Goal: Check status: Check status

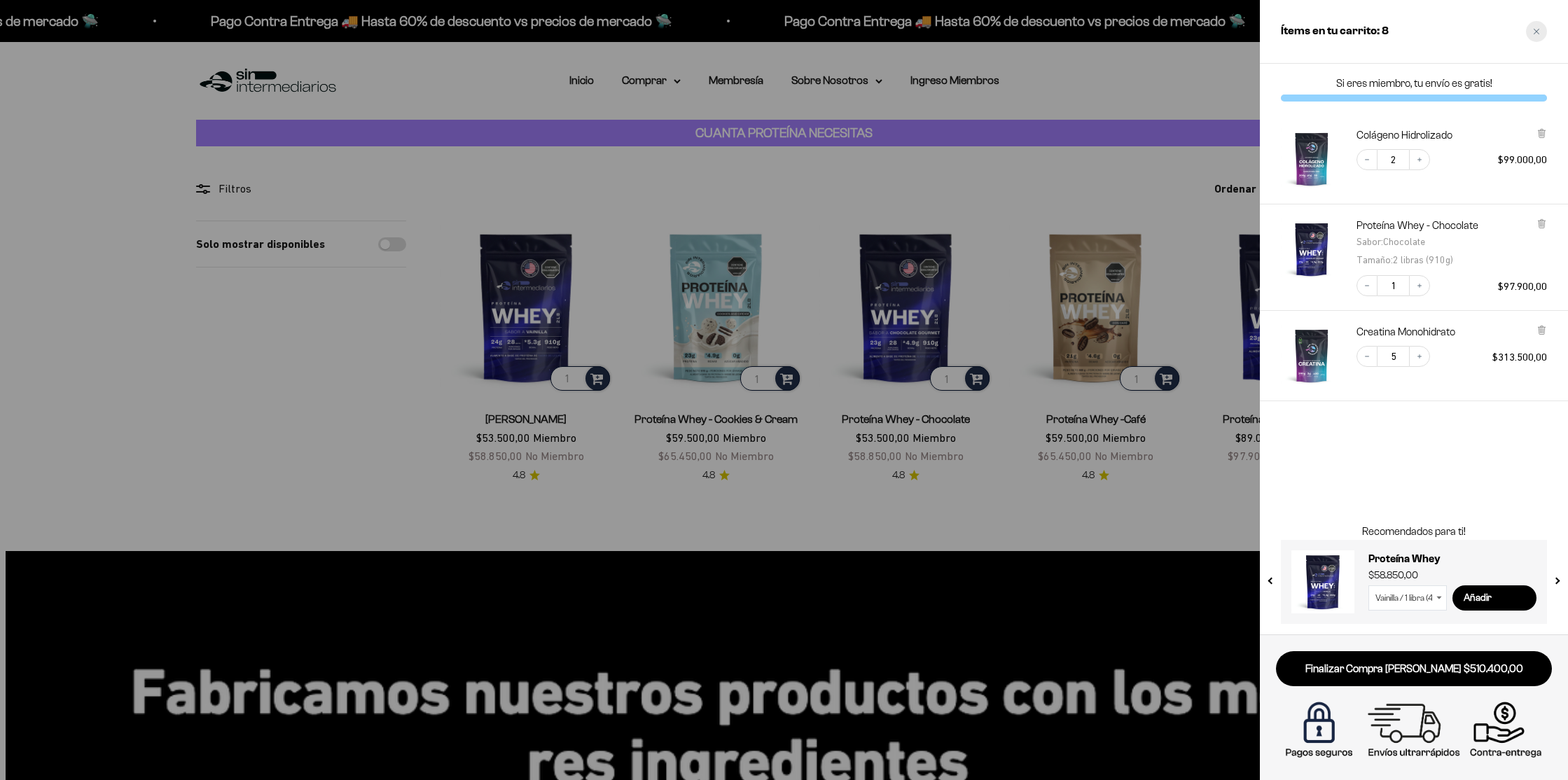
click at [1530, 26] on div "Close cart" at bounding box center [1536, 32] width 21 height 21
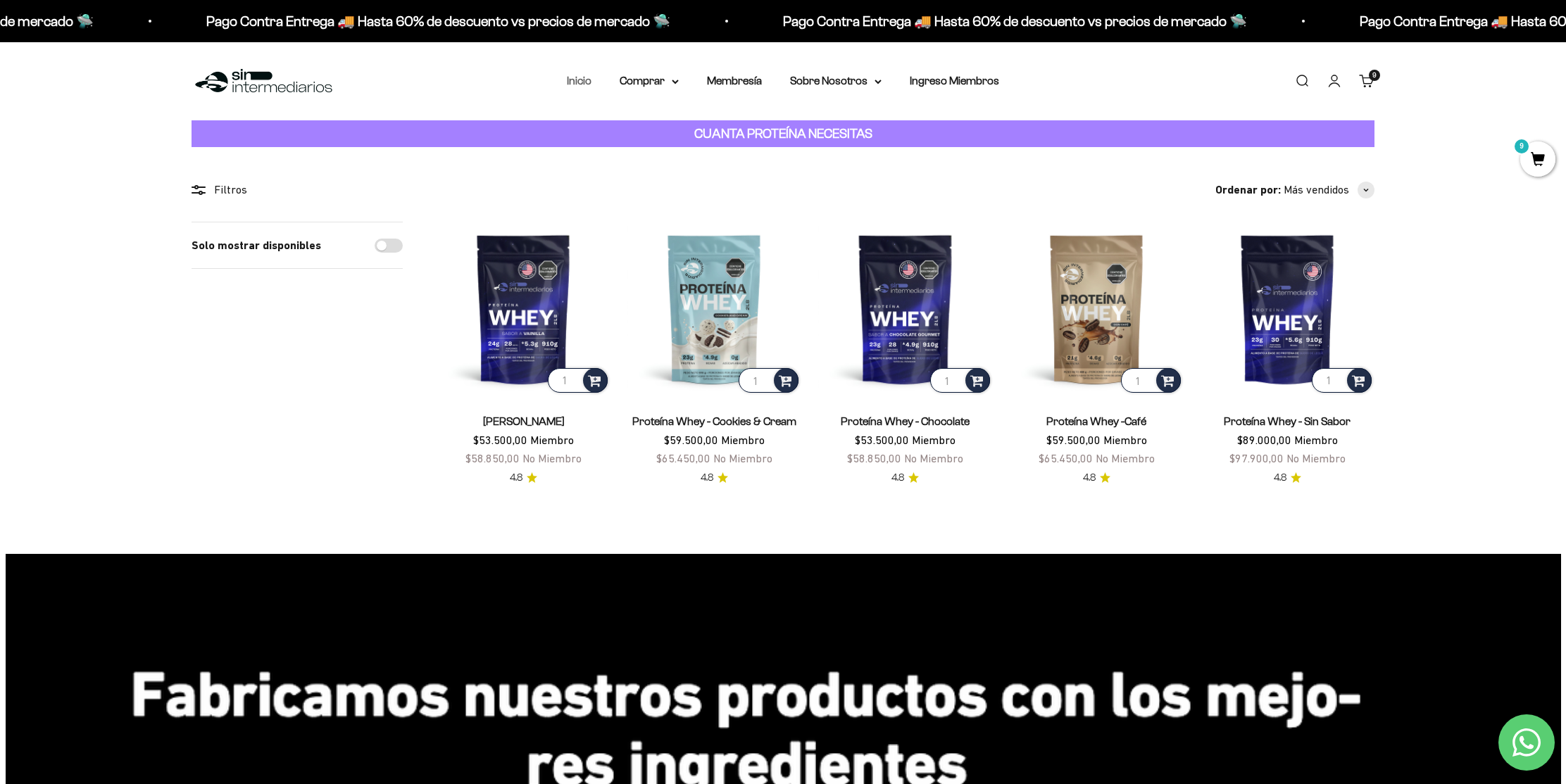
click at [579, 81] on link "Inicio" at bounding box center [579, 80] width 25 height 12
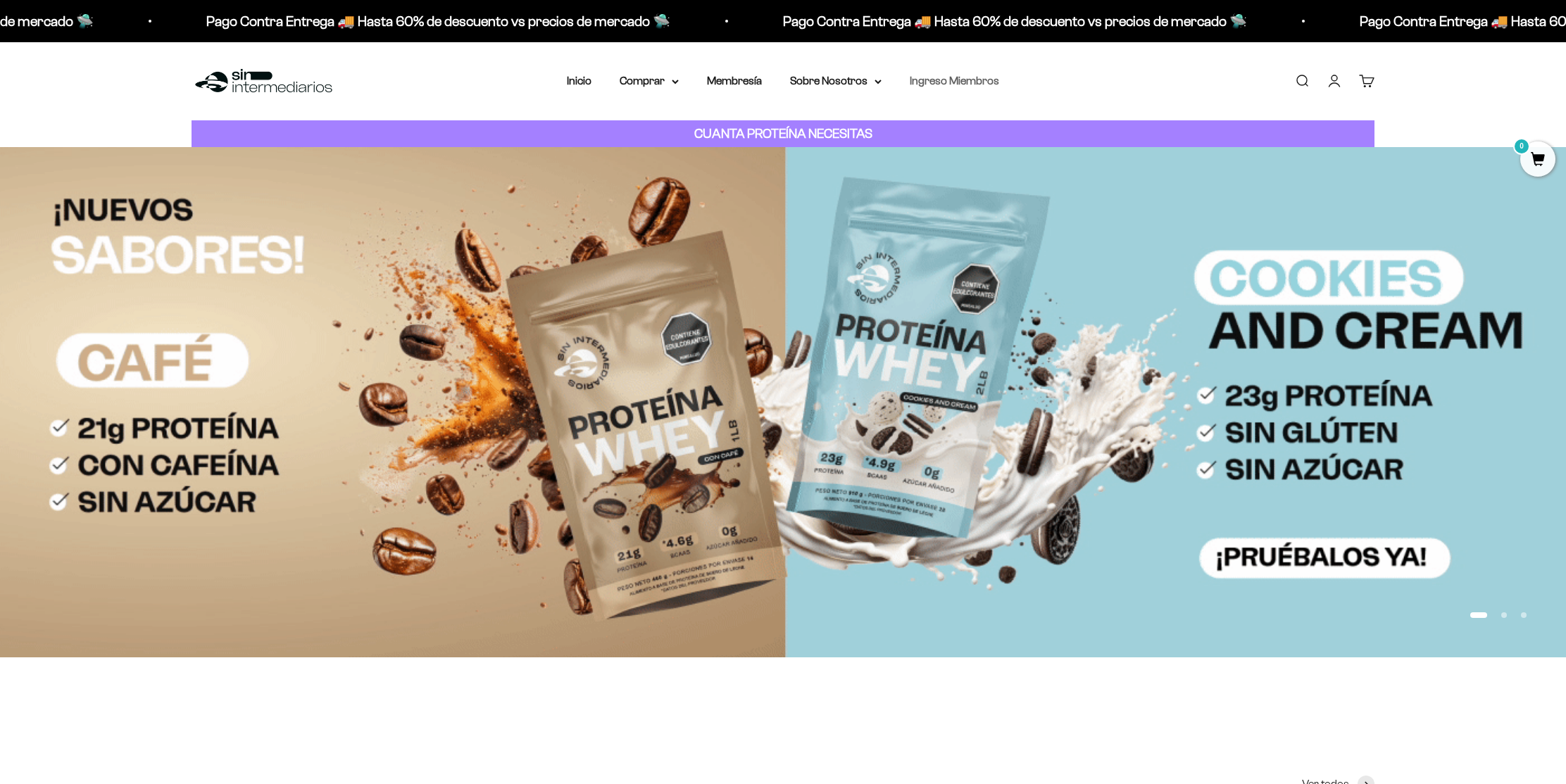
click at [957, 79] on link "Ingreso Miembros" at bounding box center [954, 80] width 89 height 12
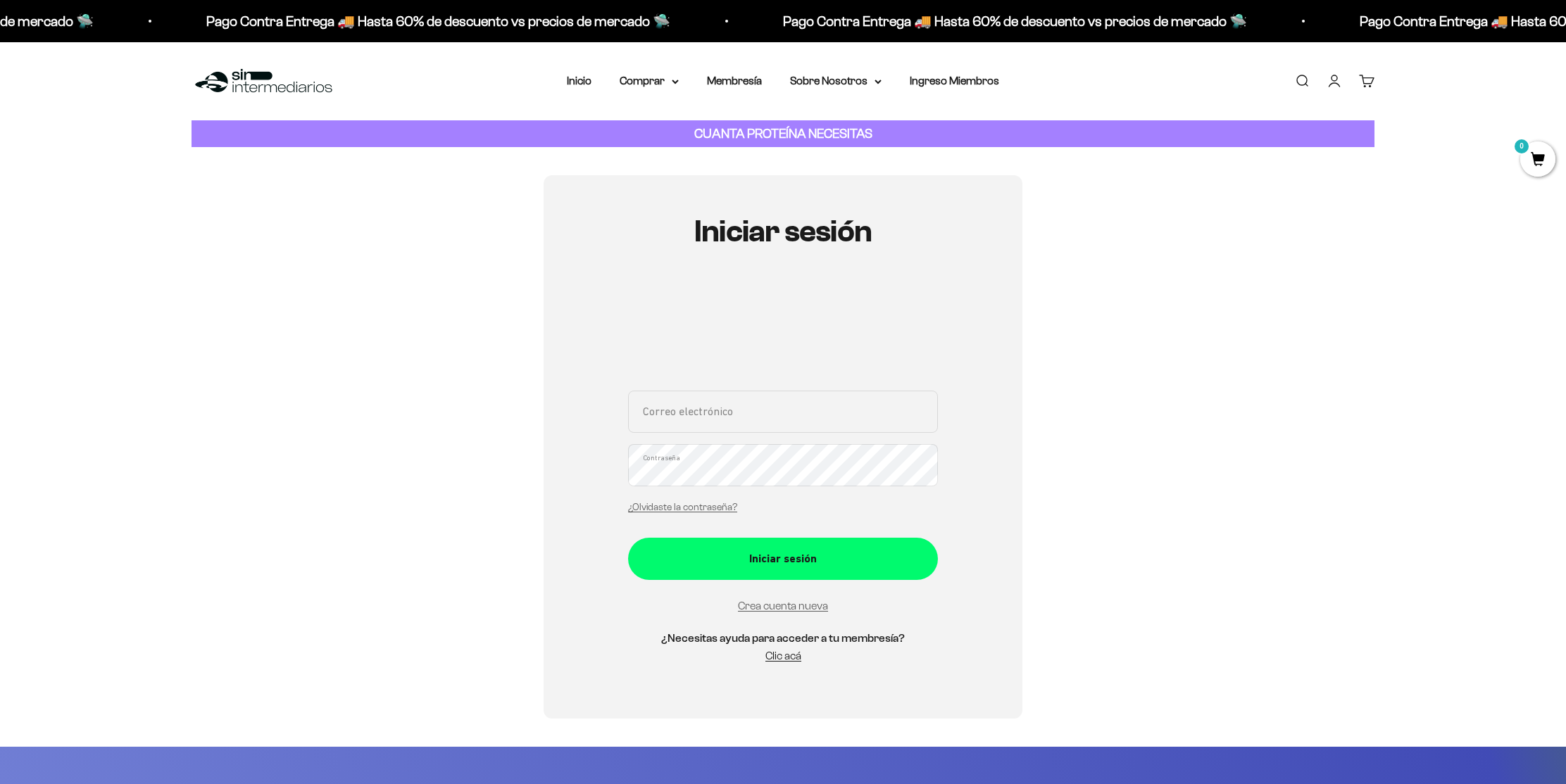
click at [702, 422] on input "Correo electrónico" at bounding box center [783, 411] width 310 height 42
type input "utopicproject@gmail.com"
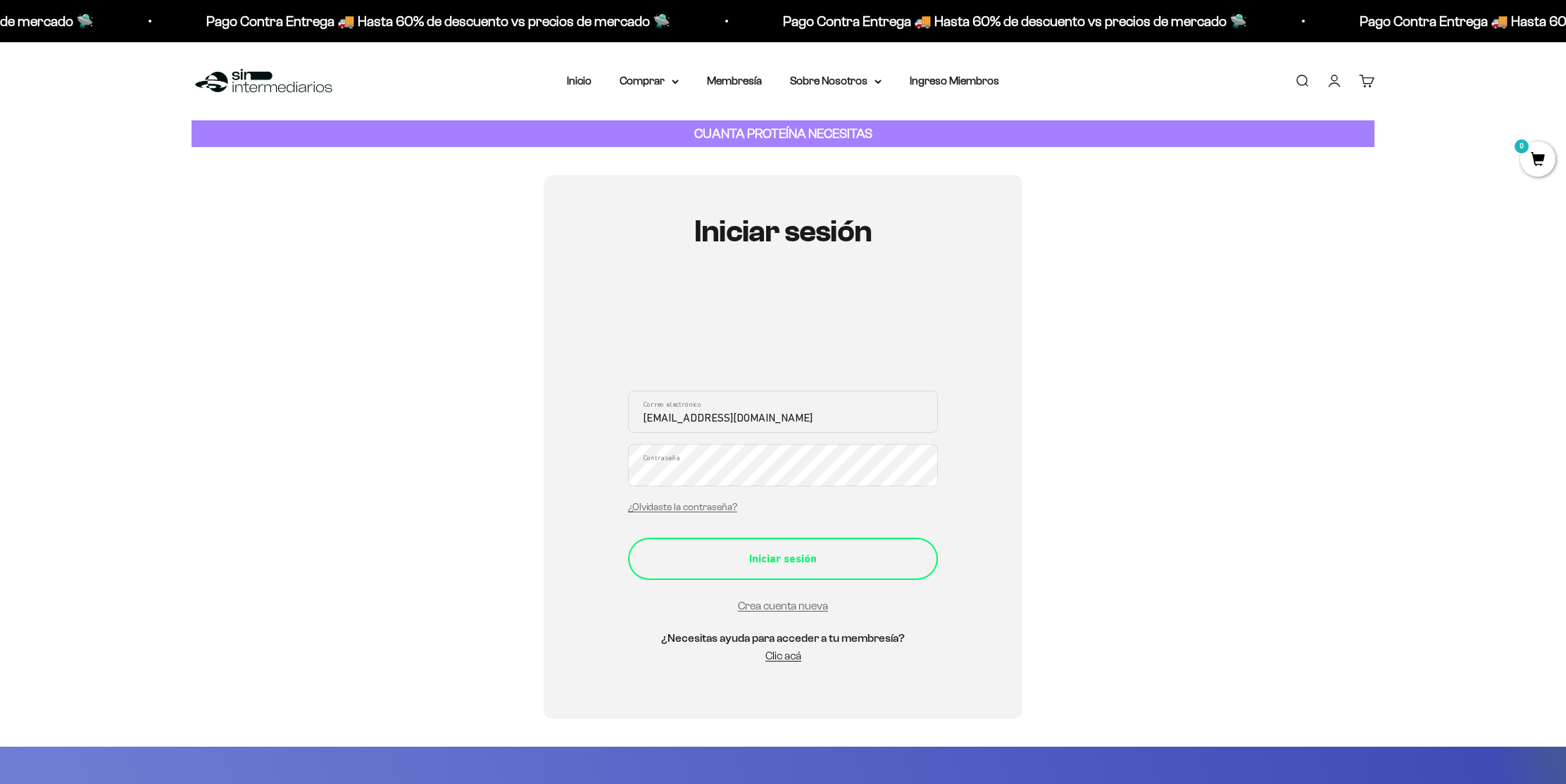
click at [775, 575] on button "Iniciar sesión" at bounding box center [783, 559] width 310 height 42
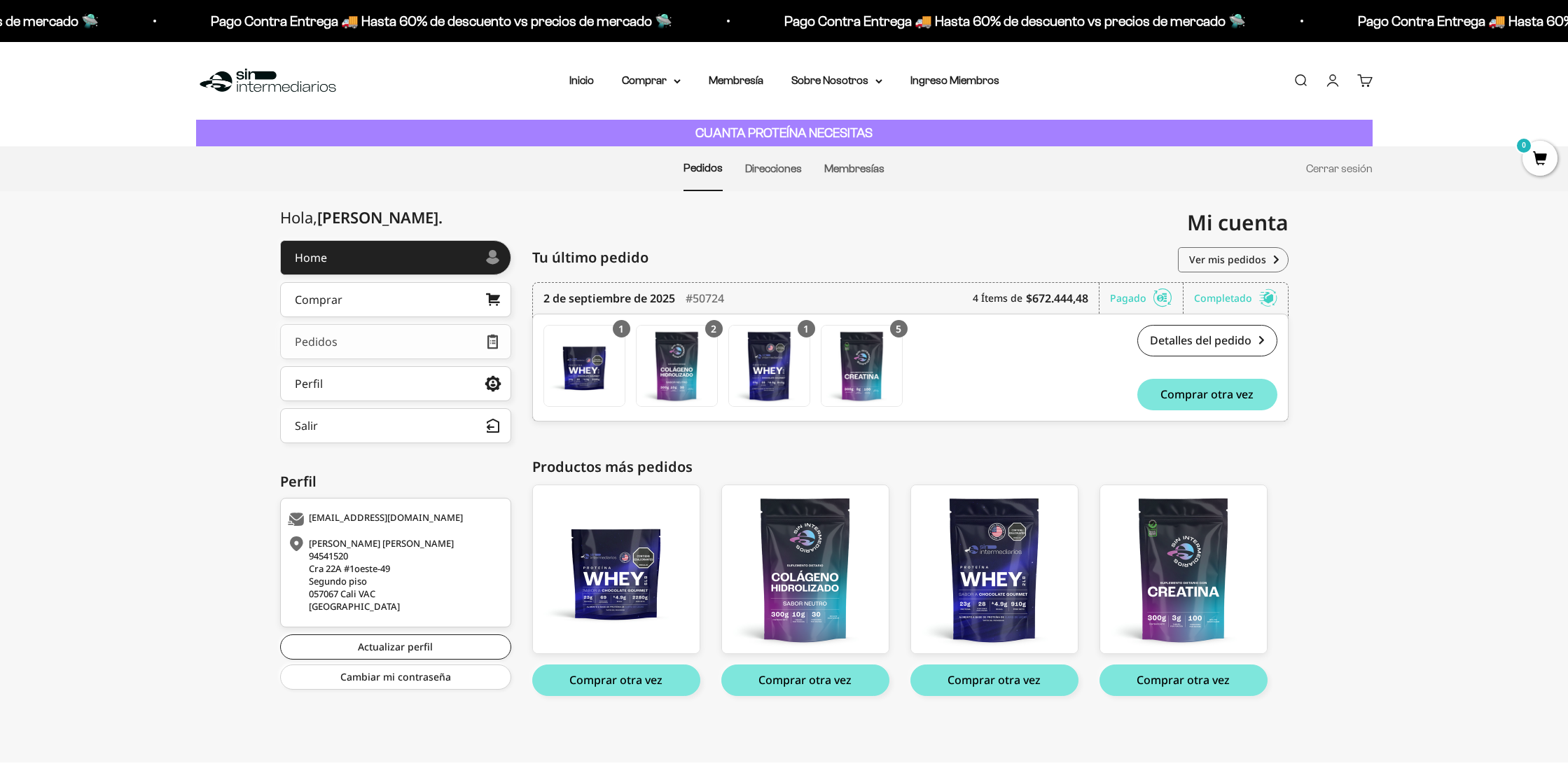
click at [416, 341] on link "Pedidos" at bounding box center [395, 342] width 231 height 35
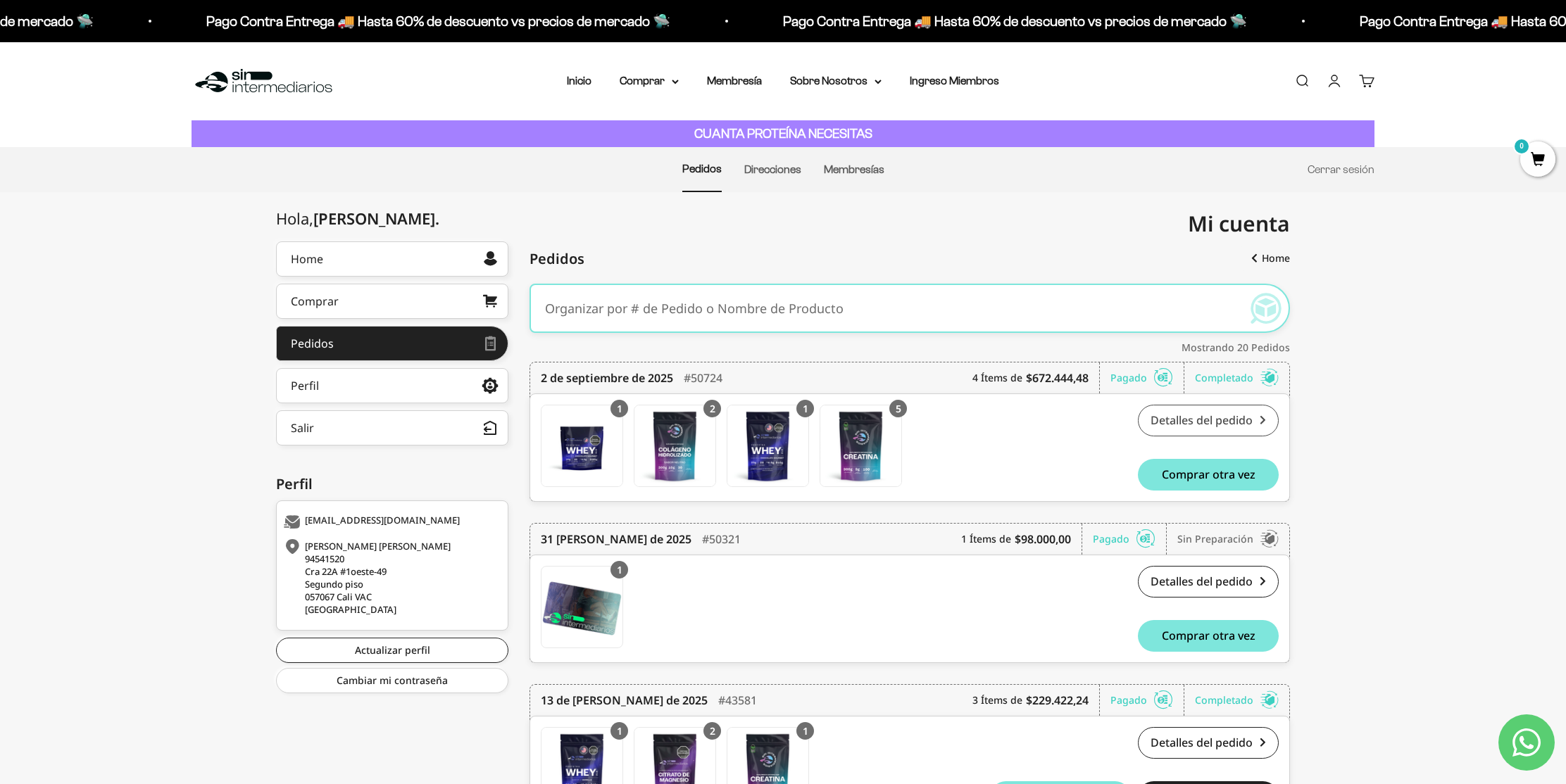
click at [1227, 418] on link "Detalles del pedido" at bounding box center [1207, 420] width 140 height 32
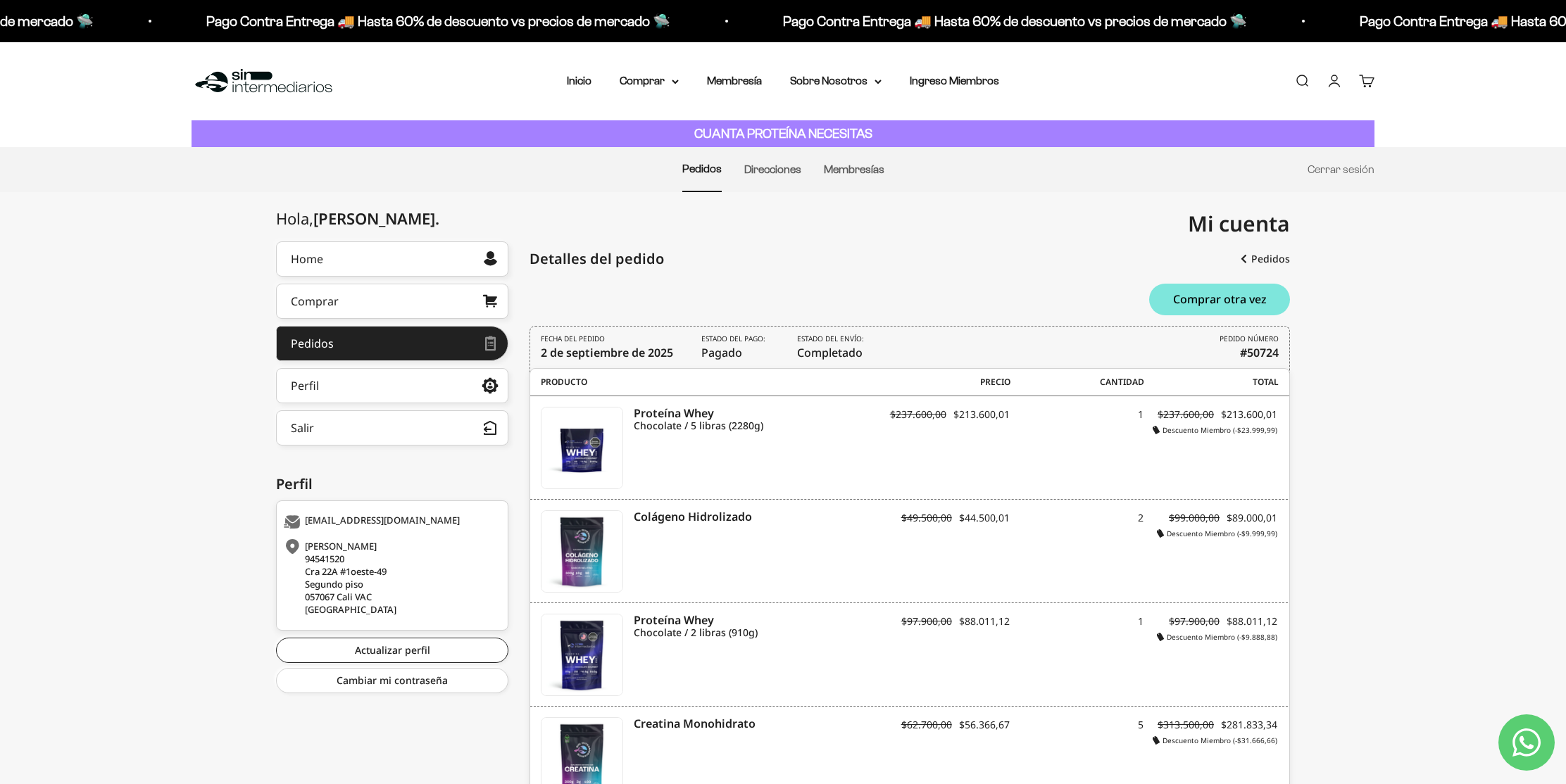
drag, startPoint x: 797, startPoint y: 351, endPoint x: 869, endPoint y: 351, distance: 72.0
click at [869, 351] on div "FECHA DEL PEDIDO 2 de septiembre de 2025 Estado del pago: Pagado Estado del env…" at bounding box center [909, 350] width 760 height 48
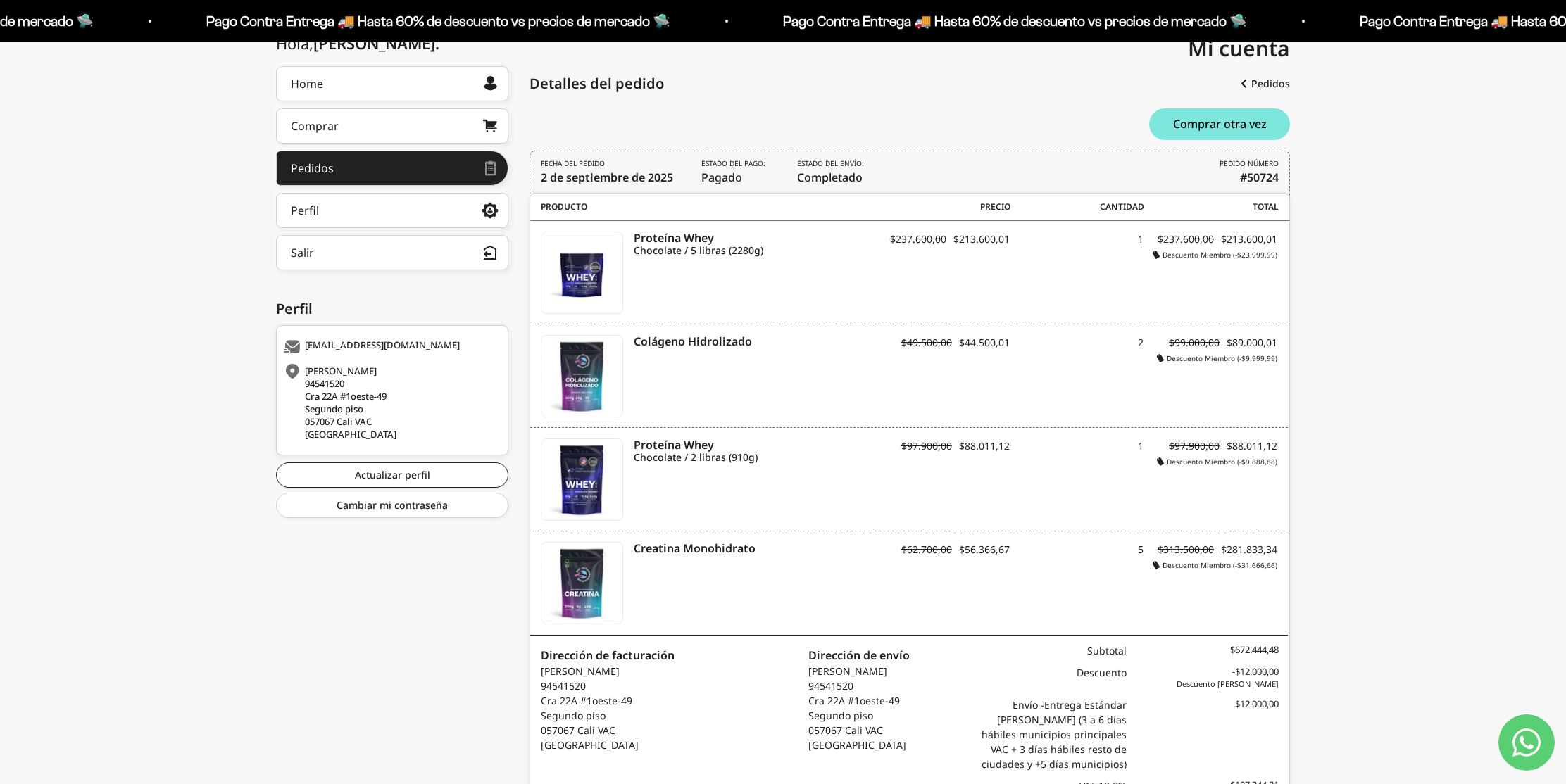
scroll to position [102, 0]
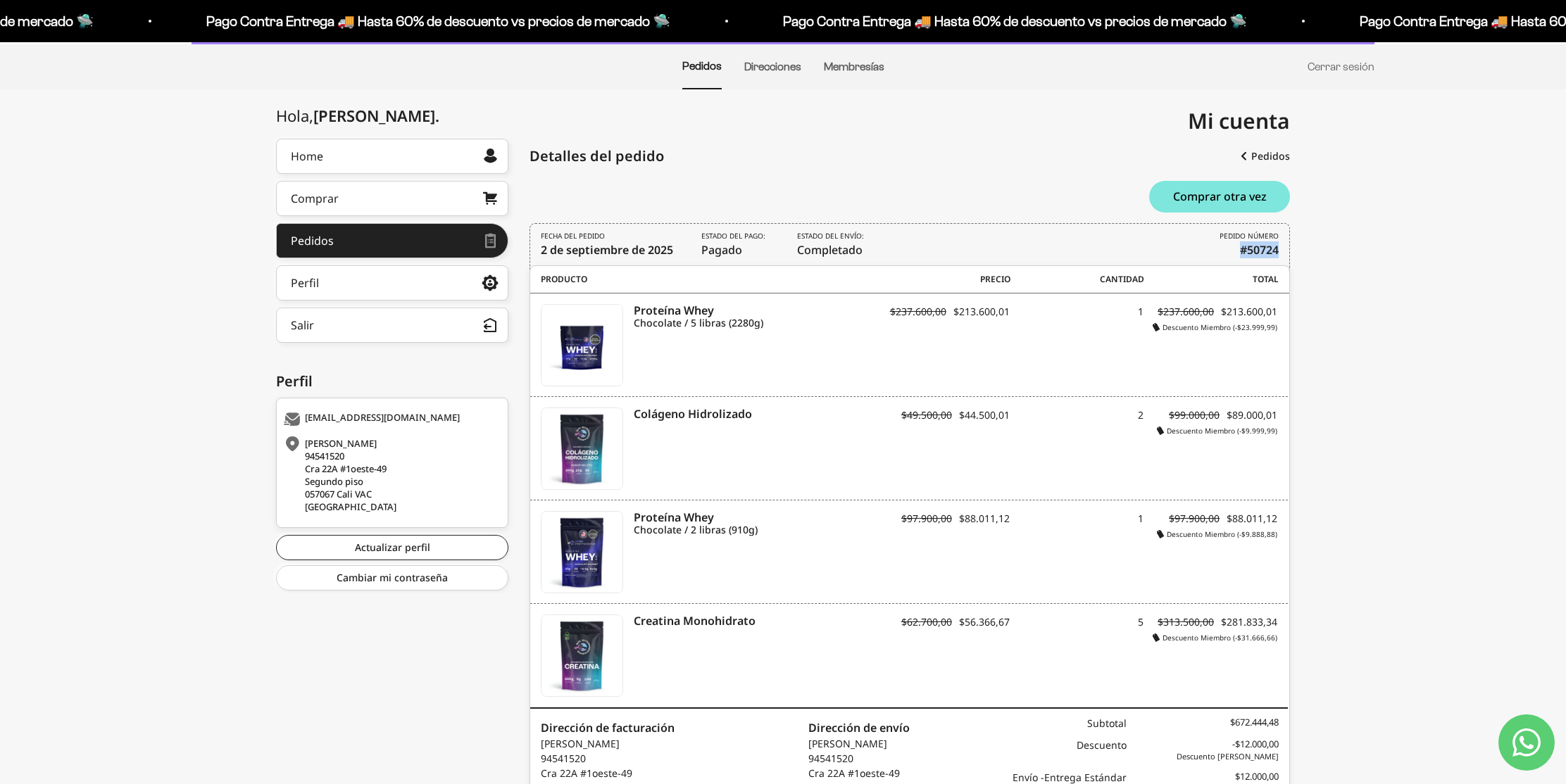
drag, startPoint x: 1240, startPoint y: 246, endPoint x: 1291, endPoint y: 248, distance: 51.0
click at [1291, 248] on div "Hola, Javier . Home Comprar Pedidos Perfil Información personal Direcciones gua…" at bounding box center [783, 530] width 1566 height 782
copy b "#50724"
click at [1526, 737] on icon "Contact us on WhatsApp" at bounding box center [1526, 743] width 28 height 28
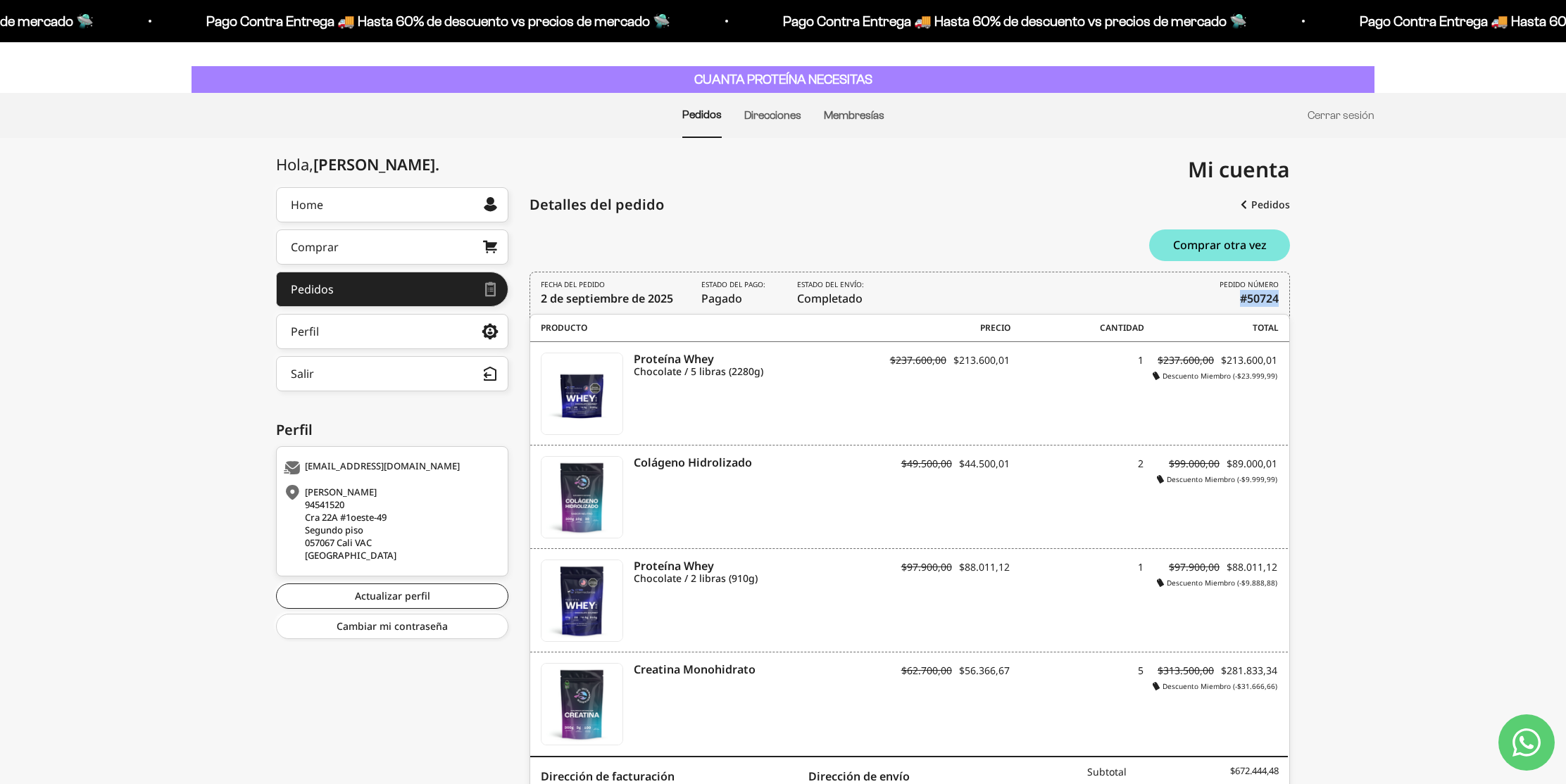
scroll to position [0, 0]
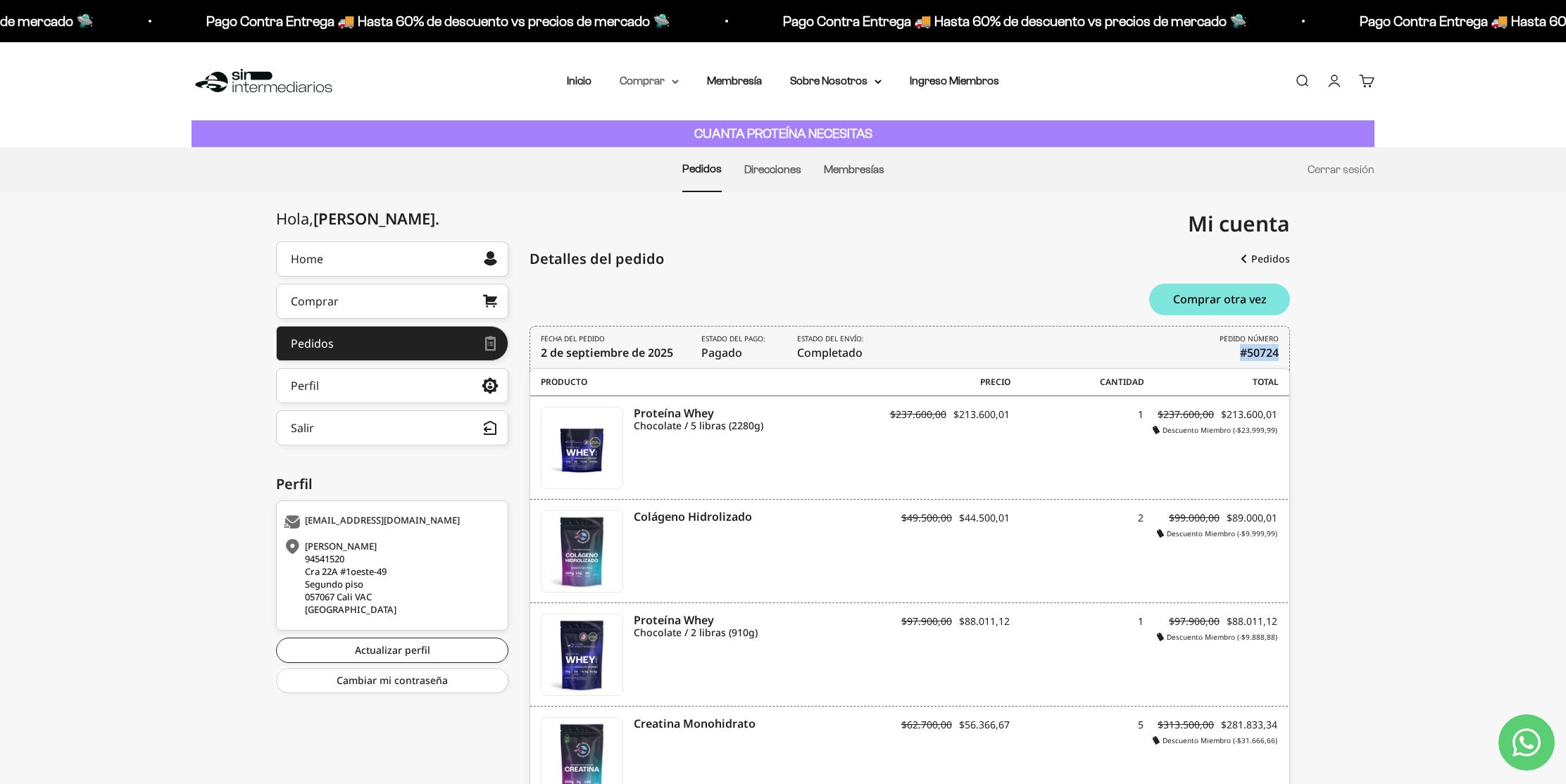
click at [670, 82] on summary "Comprar" at bounding box center [648, 80] width 59 height 19
click at [670, 82] on summary "Comprar" at bounding box center [648, 80] width 59 height 19
click at [1333, 78] on link "Cuenta" at bounding box center [1335, 81] width 16 height 16
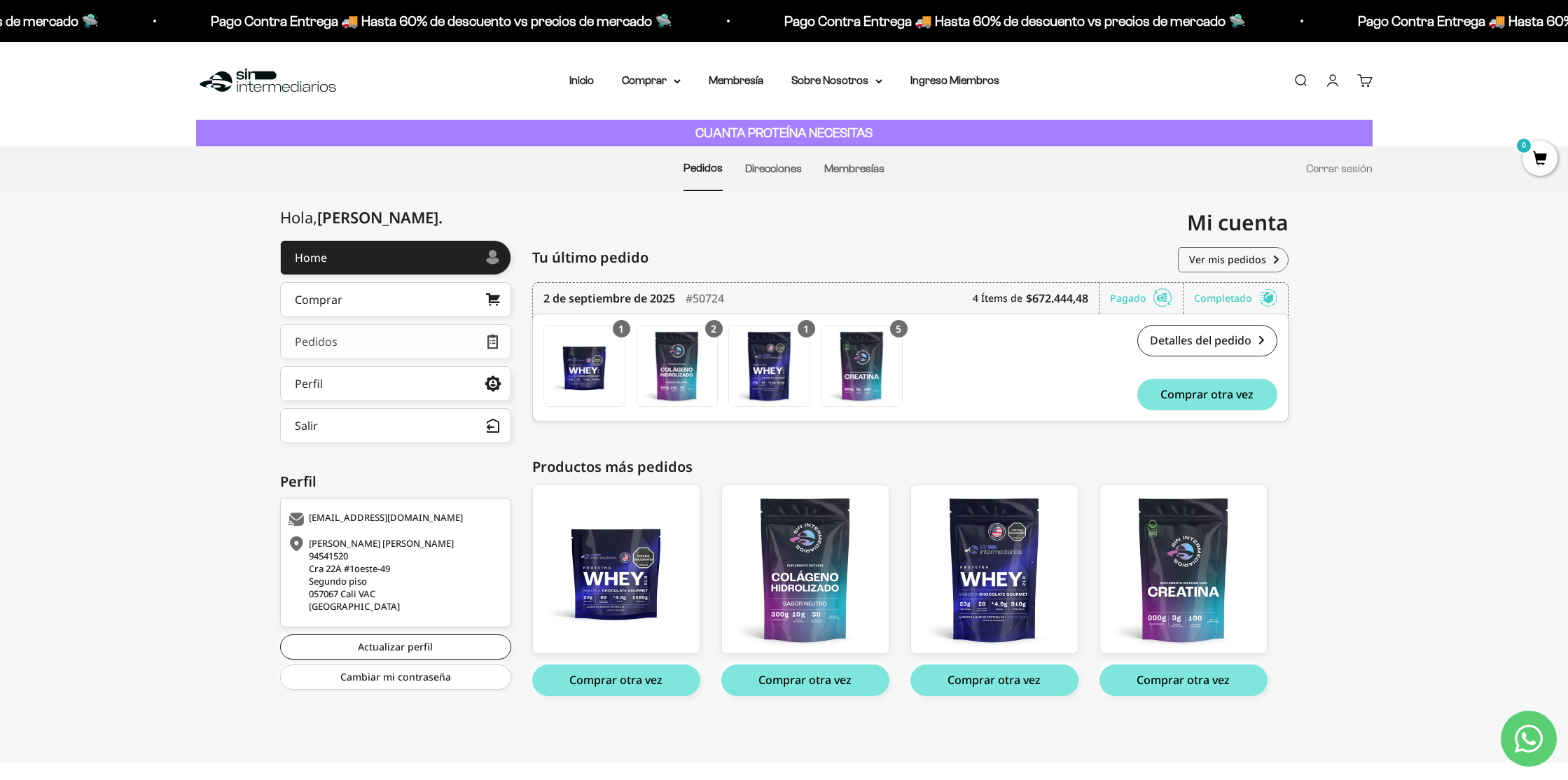
click at [417, 340] on link "Pedidos" at bounding box center [395, 342] width 231 height 35
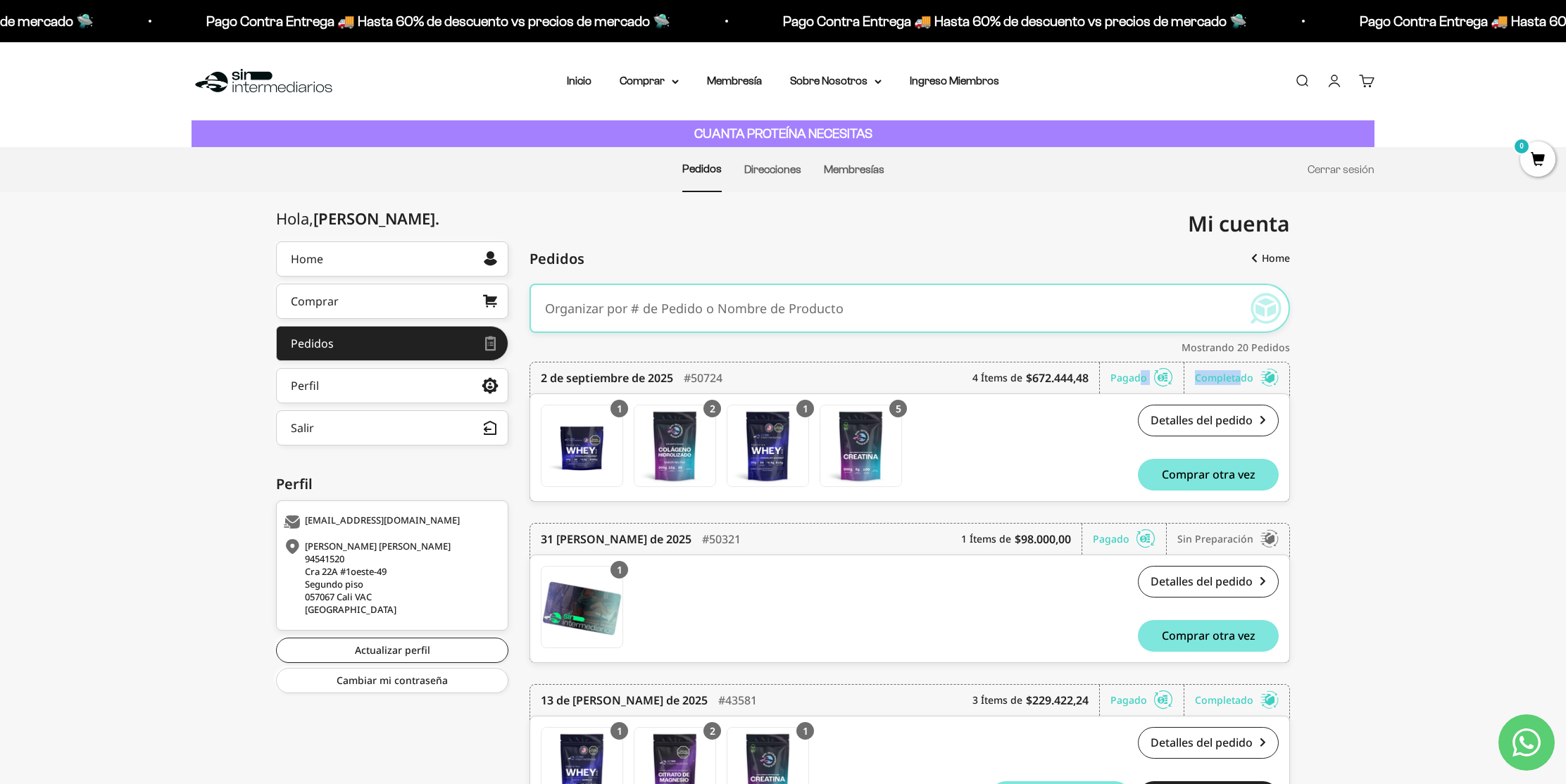
drag, startPoint x: 1244, startPoint y: 377, endPoint x: 1142, endPoint y: 378, distance: 102.0
click at [1142, 378] on div "2 de septiembre de 2025 #50724 4 Ítems de $672.444,48 Pagado Completado" at bounding box center [909, 378] width 738 height 31
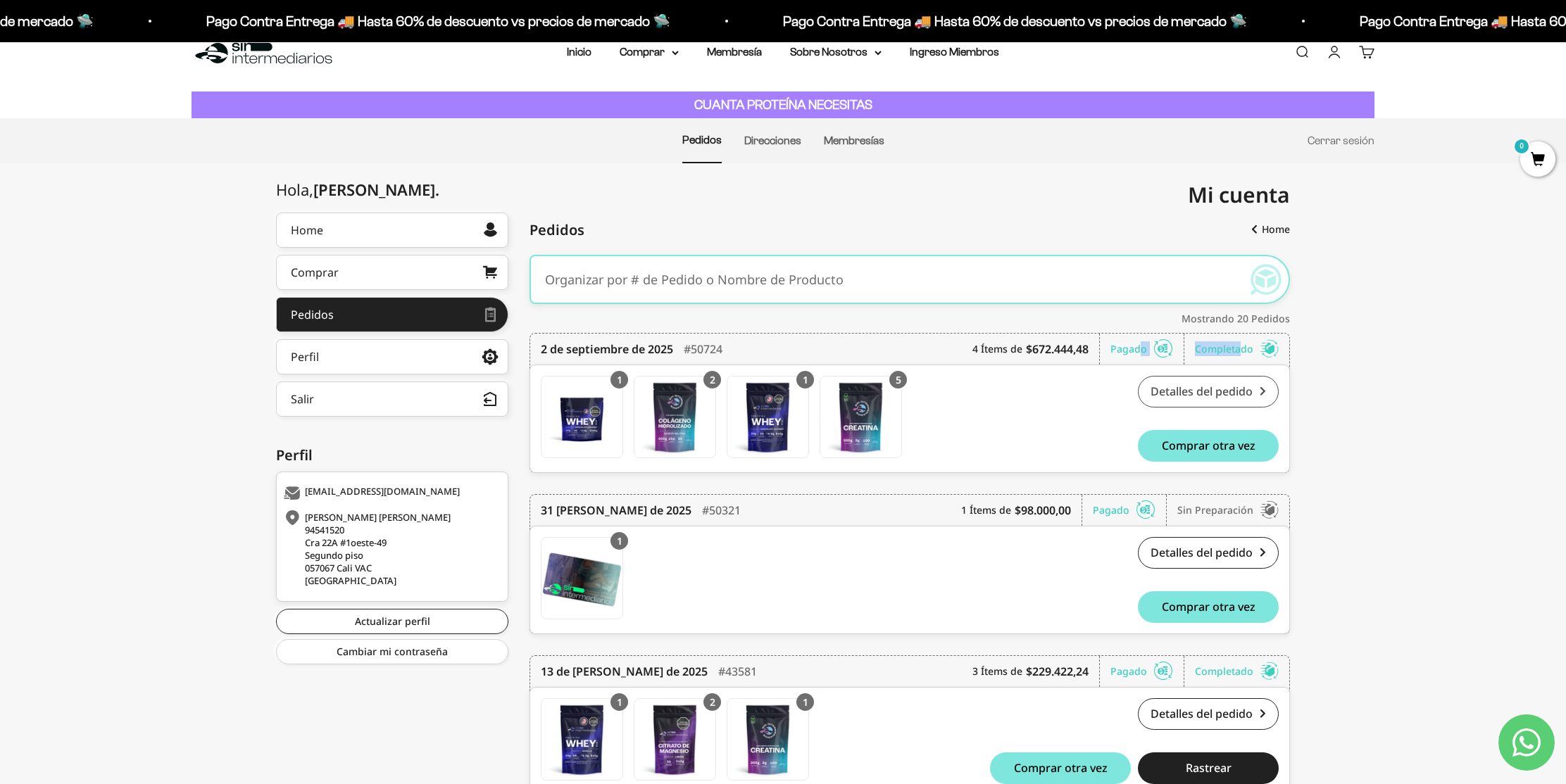
scroll to position [41, 0]
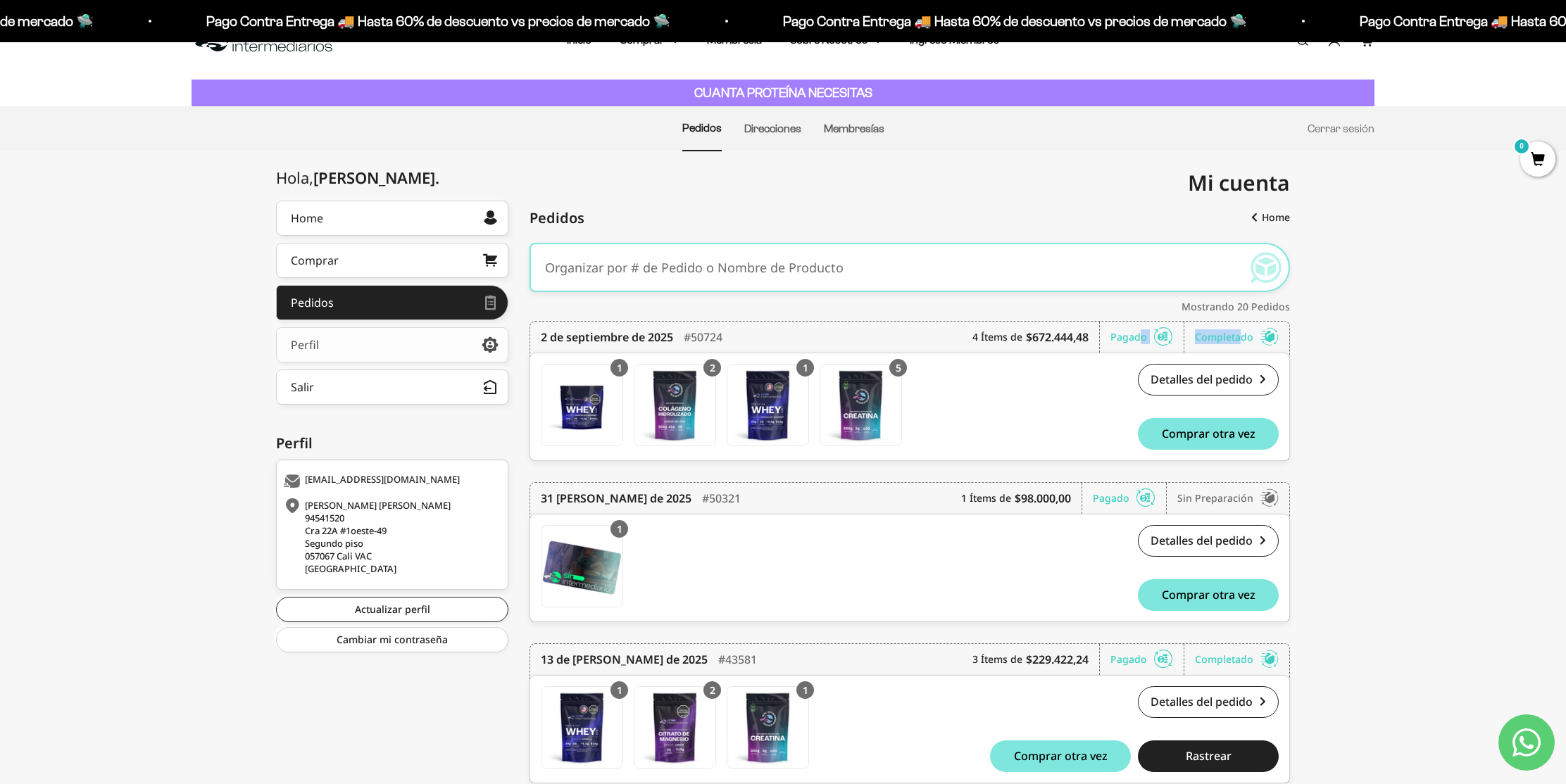
click at [394, 348] on link "Perfil" at bounding box center [391, 345] width 232 height 35
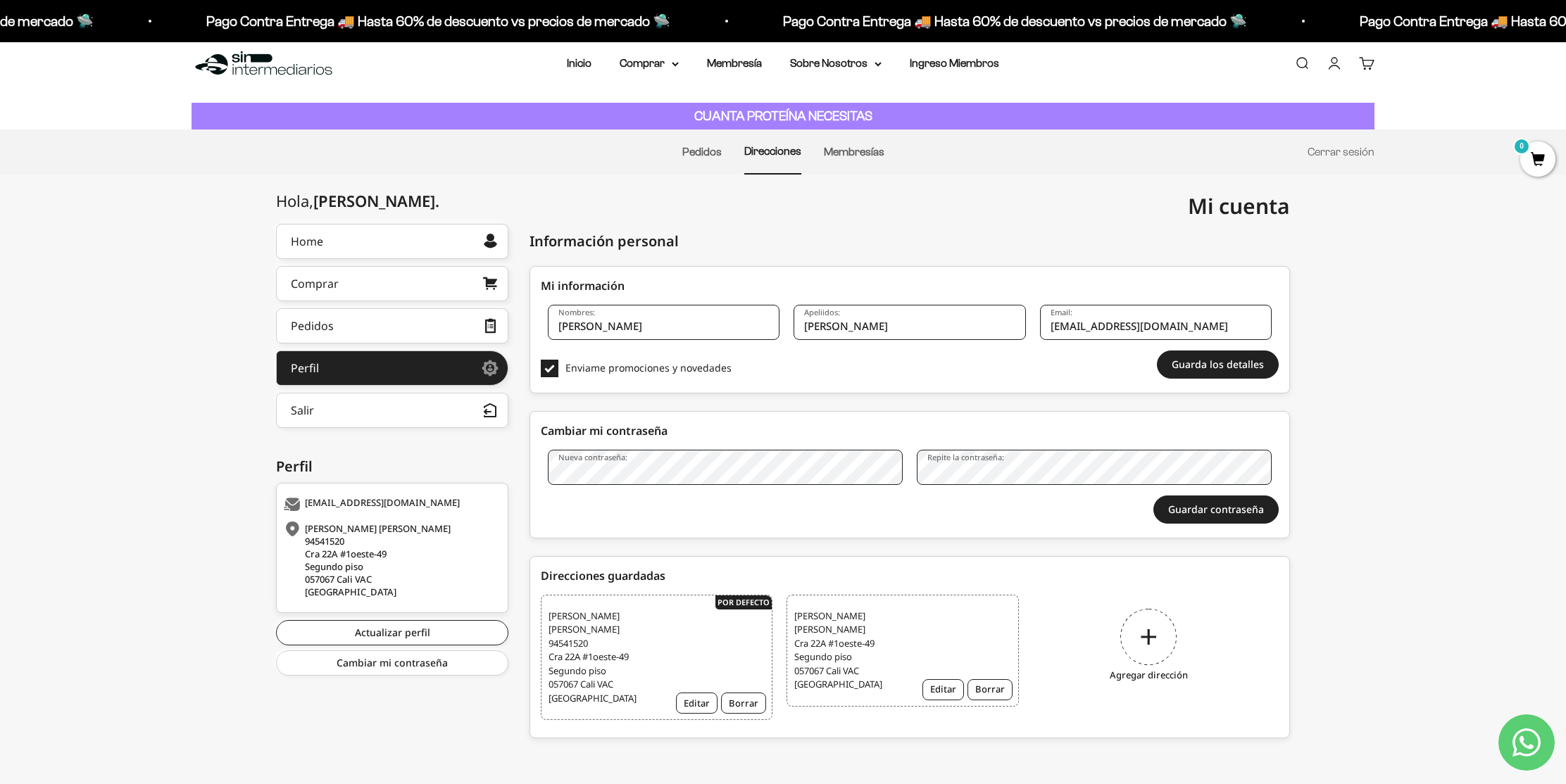
scroll to position [18, 0]
click at [701, 147] on link "Pedidos" at bounding box center [701, 152] width 40 height 12
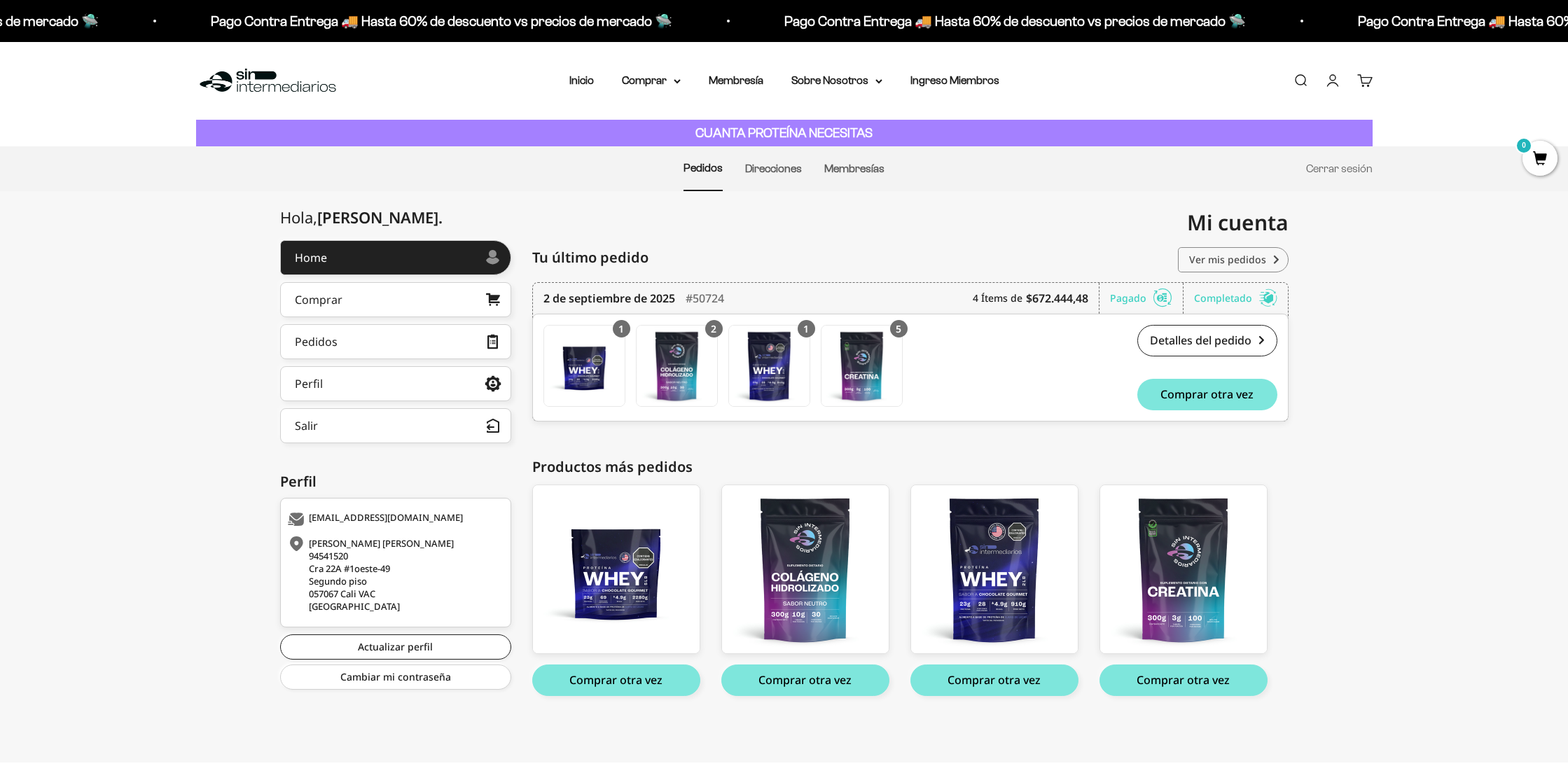
click at [1233, 260] on link "Ver mis pedidos" at bounding box center [1233, 259] width 111 height 25
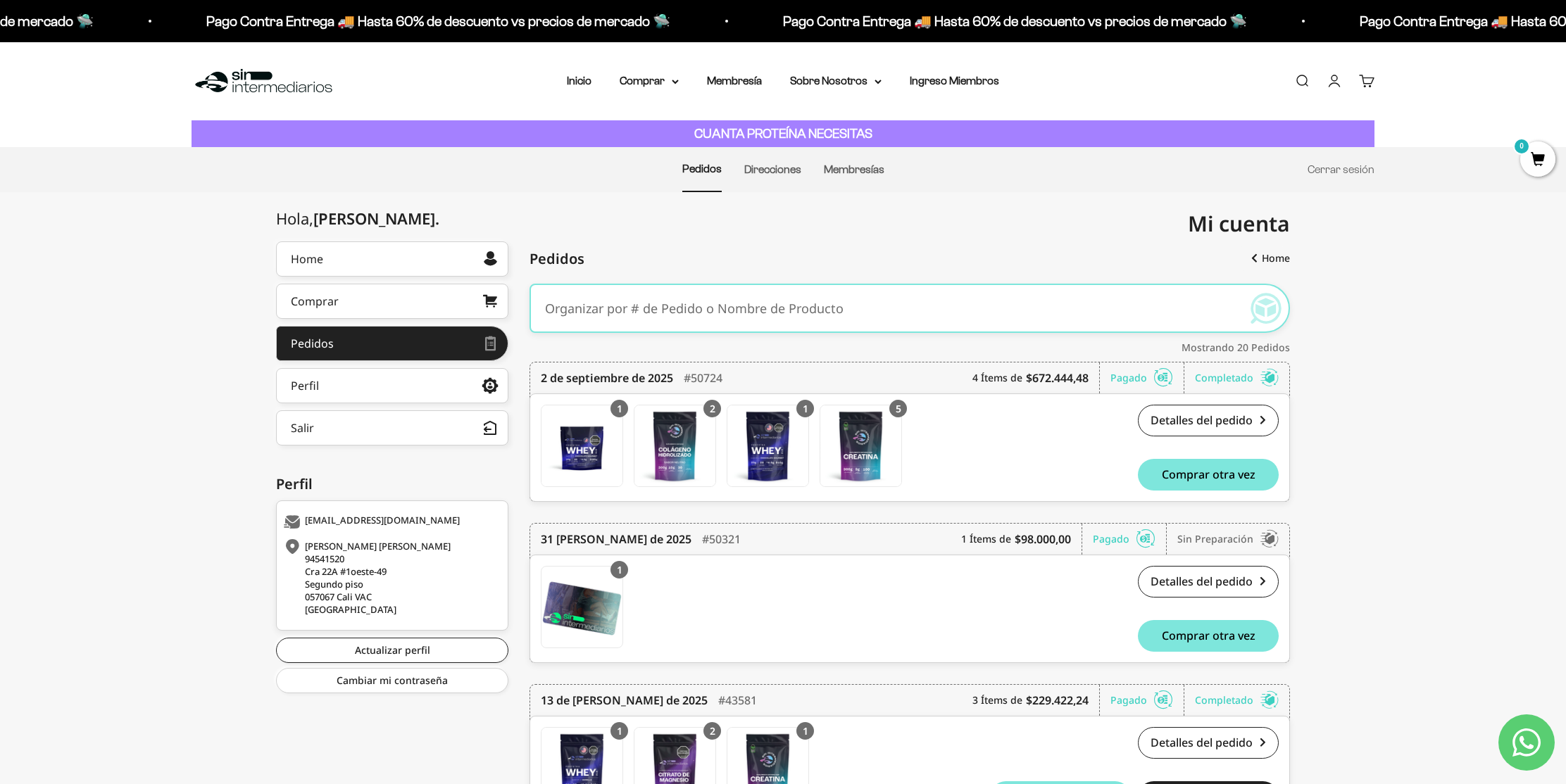
click at [1237, 377] on div "Completado" at bounding box center [1237, 378] width 84 height 31
click at [1154, 373] on icon at bounding box center [1164, 378] width 19 height 14
click at [1213, 420] on link "Detalles del pedido" at bounding box center [1207, 420] width 140 height 32
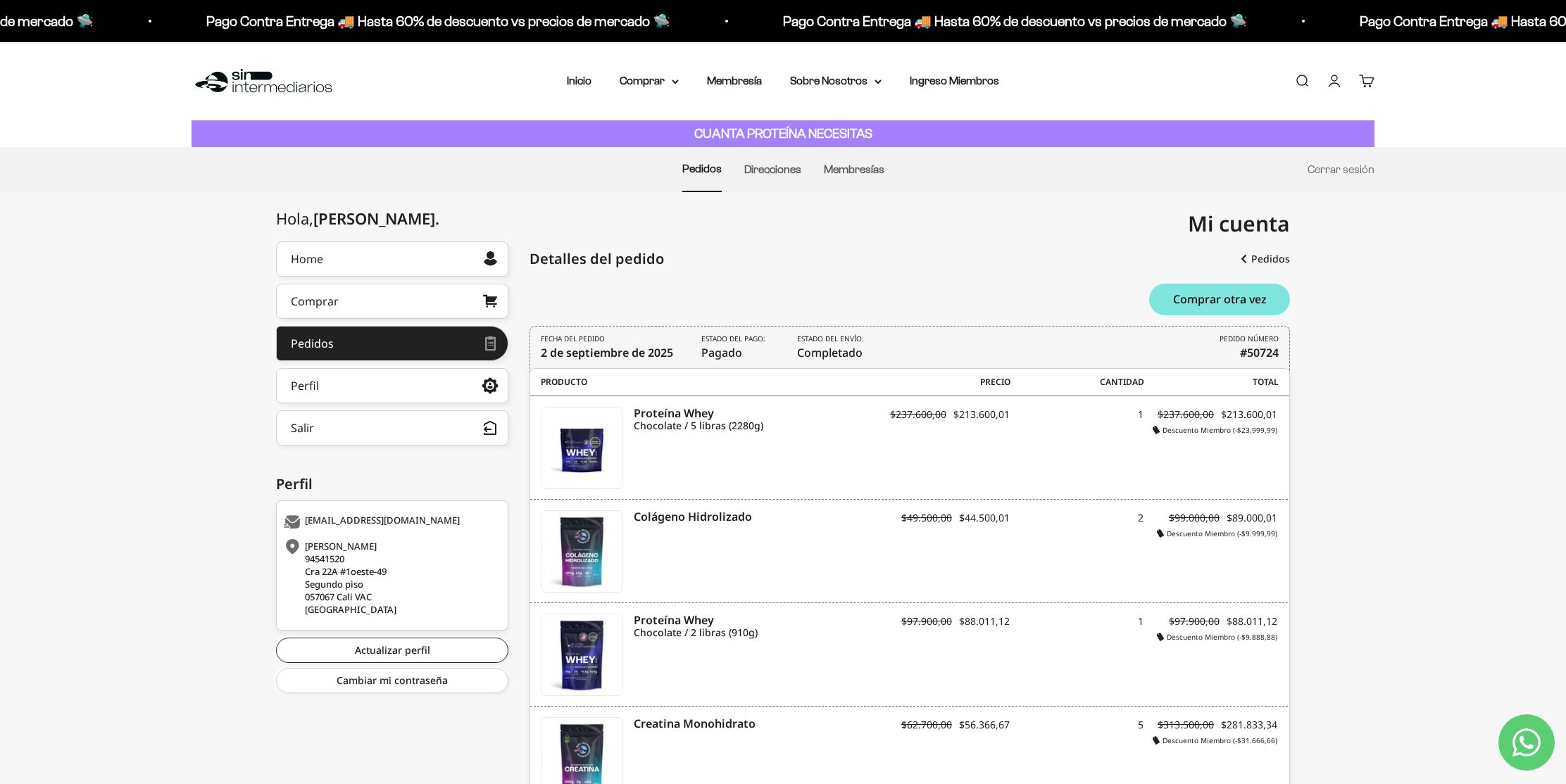
click at [576, 74] on li "Inicio" at bounding box center [579, 80] width 25 height 19
click at [579, 81] on link "Inicio" at bounding box center [579, 80] width 25 height 12
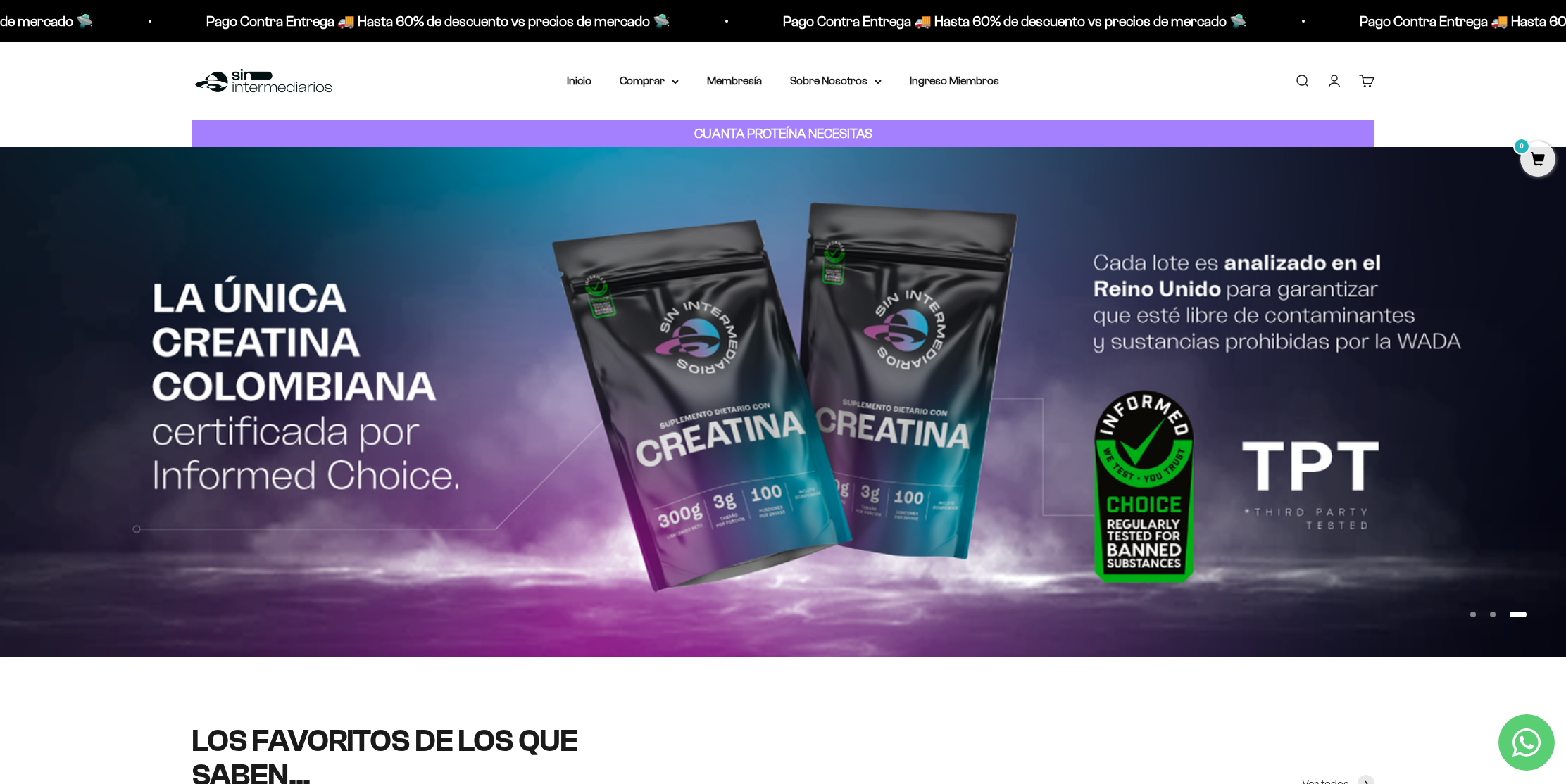
click at [1373, 77] on span "0" at bounding box center [1374, 75] width 4 height 7
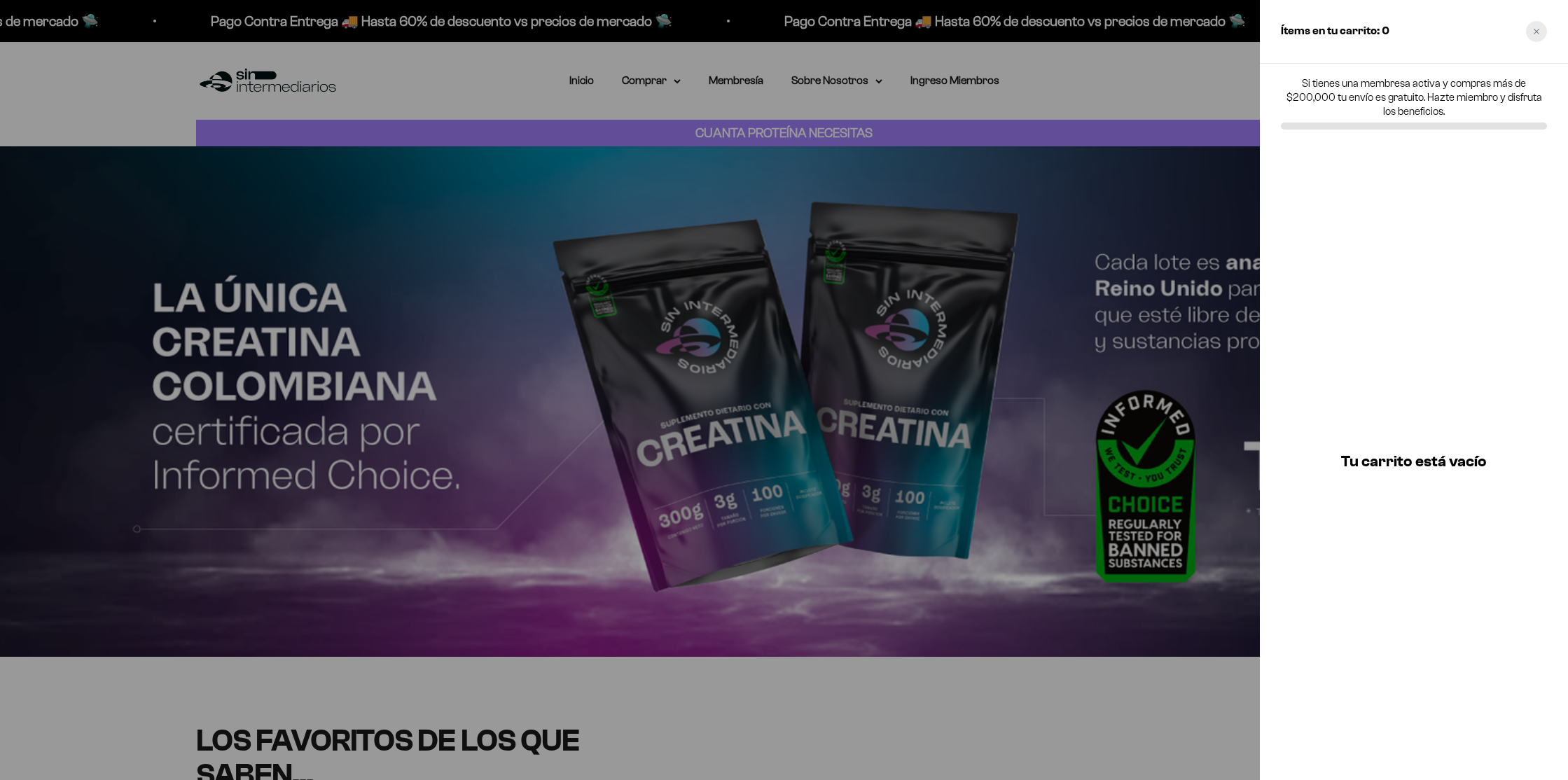
click at [1533, 33] on icon "Close cart" at bounding box center [1536, 32] width 7 height 7
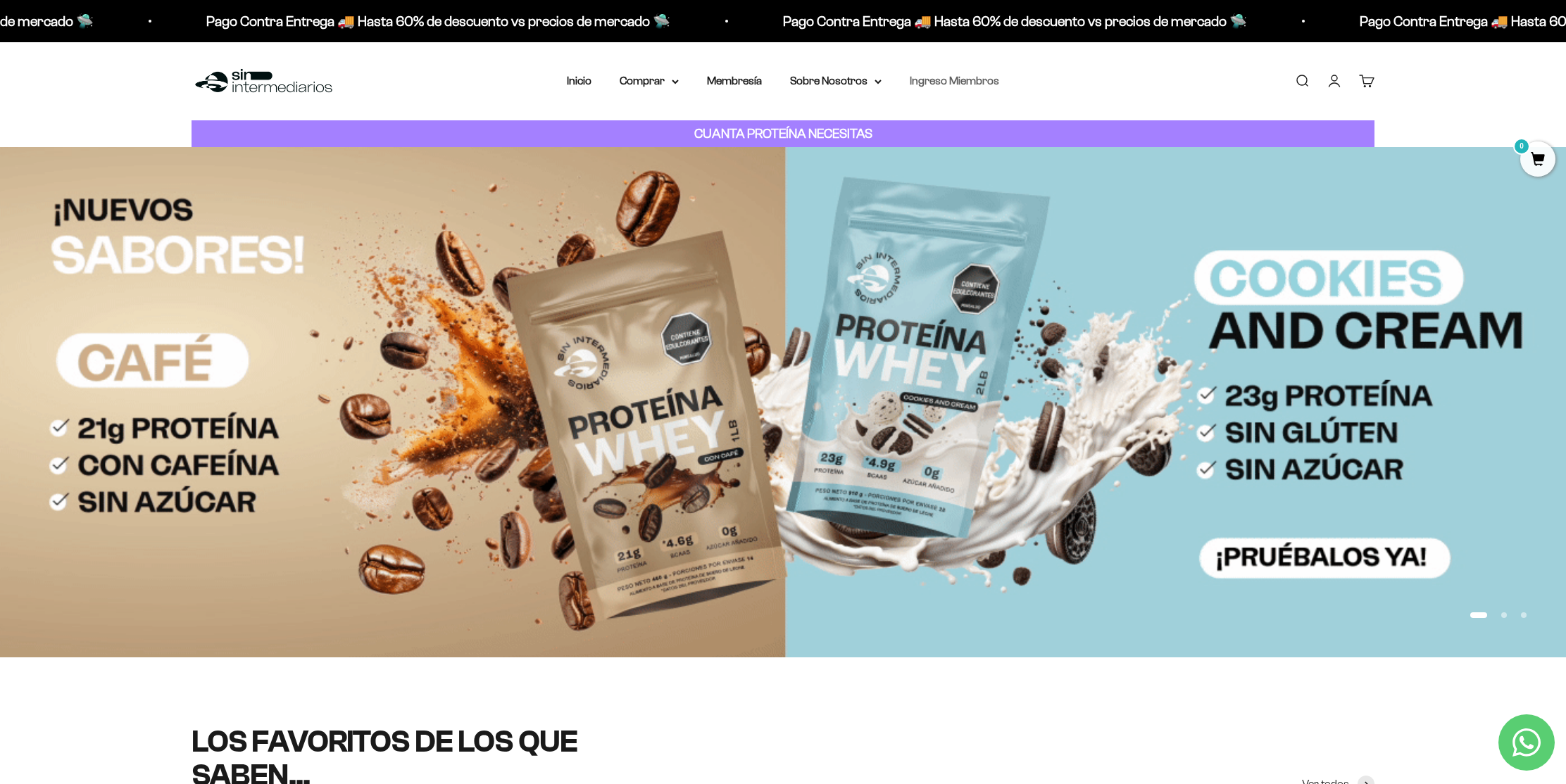
click at [951, 83] on link "Ingreso Miembros" at bounding box center [954, 80] width 89 height 12
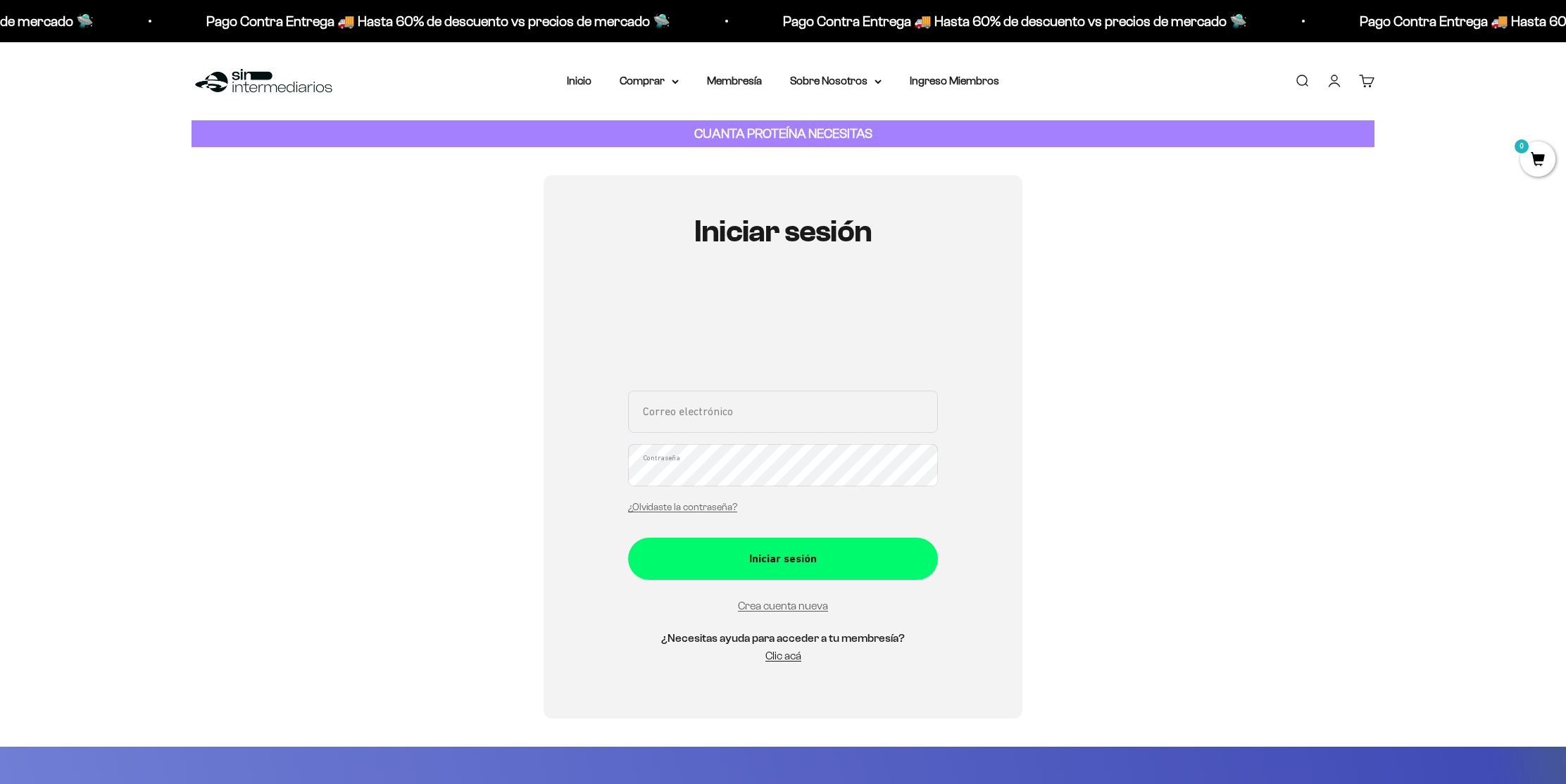
click at [723, 418] on input "Correo electrónico" at bounding box center [783, 411] width 310 height 42
type input "[EMAIL_ADDRESS][DOMAIN_NAME]"
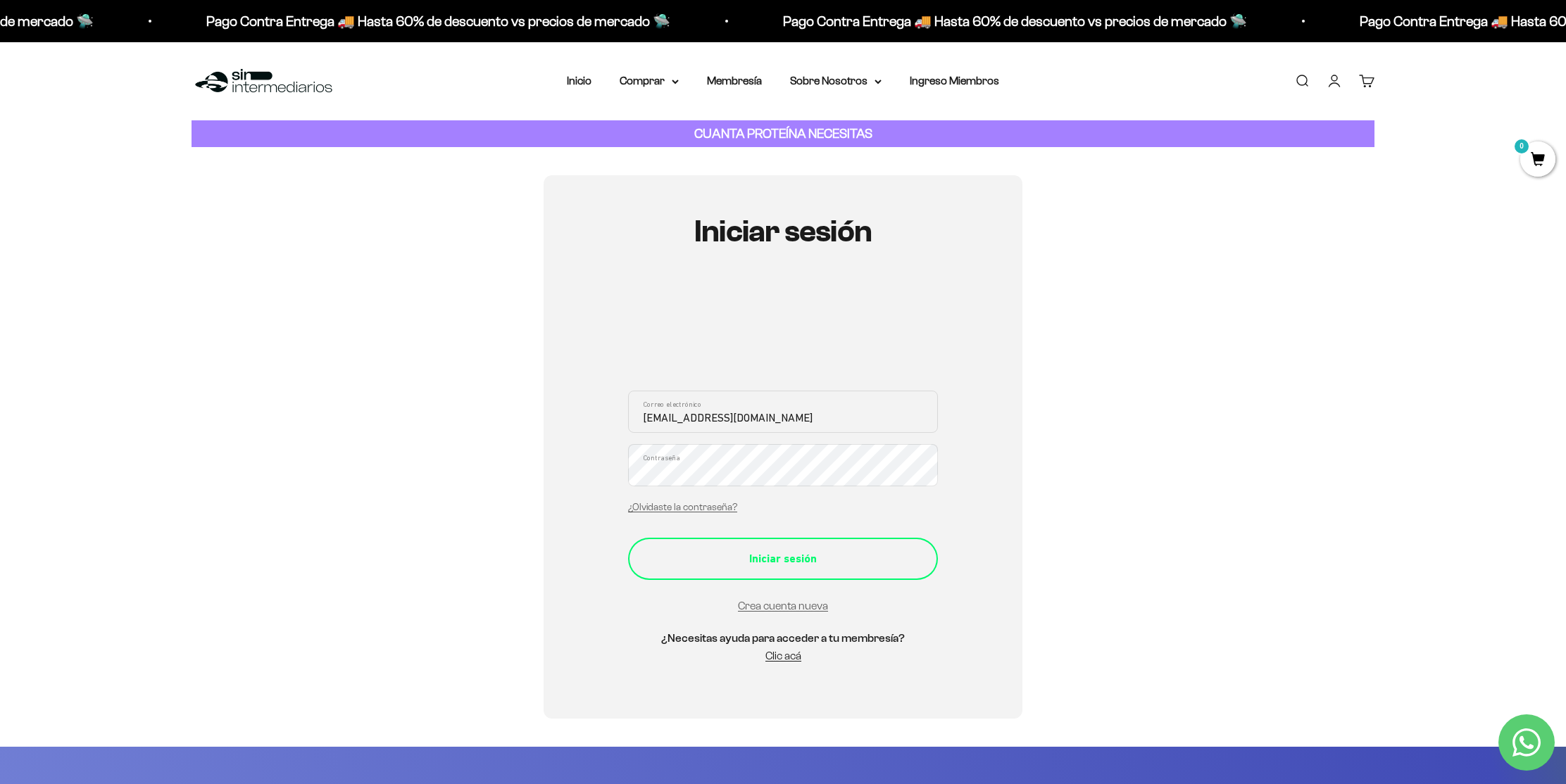
click at [779, 557] on div "Iniciar sesión" at bounding box center [783, 559] width 253 height 19
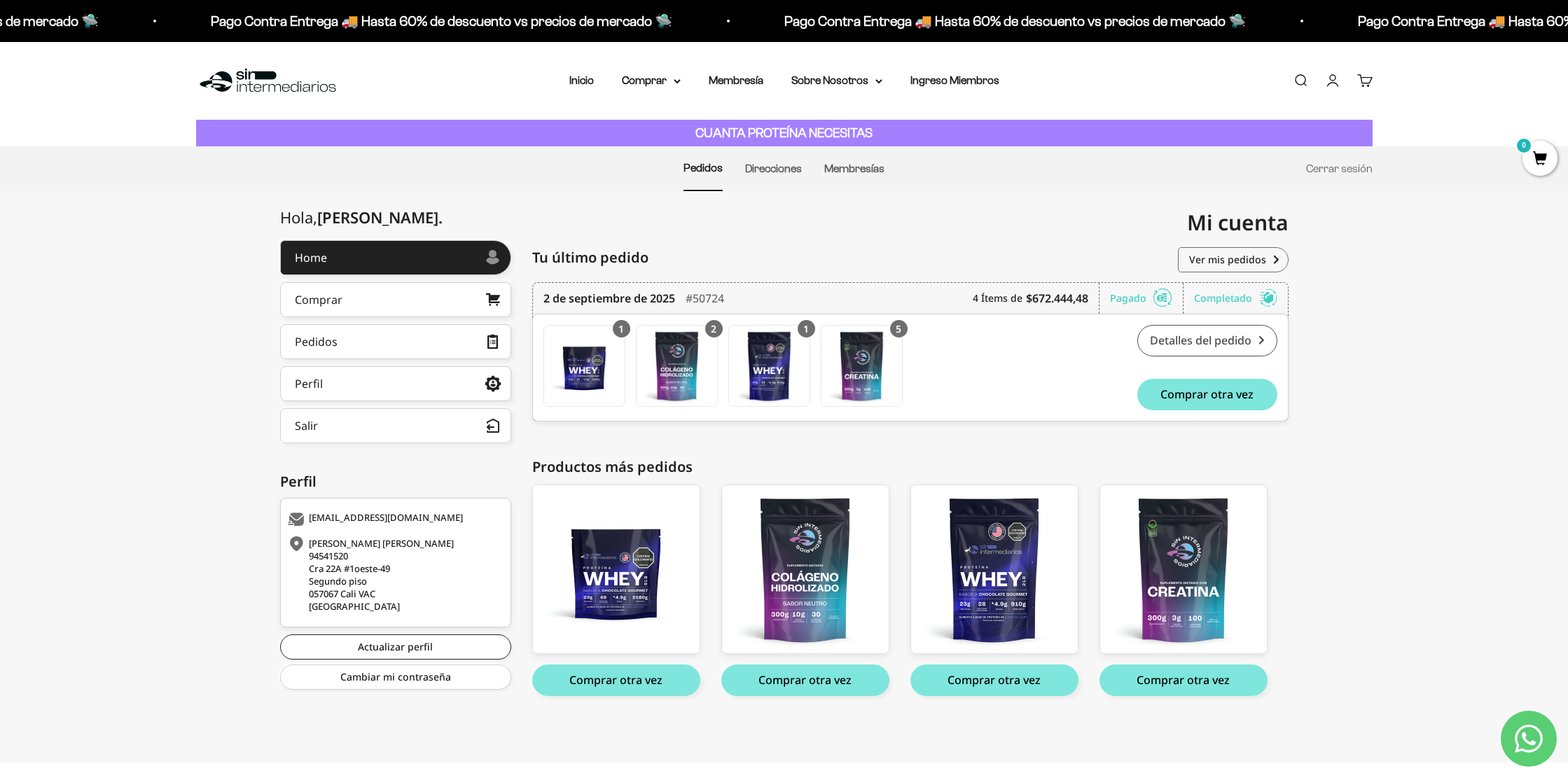
click at [1214, 341] on link "Detalles del pedido" at bounding box center [1207, 341] width 140 height 32
